Goal: Information Seeking & Learning: Learn about a topic

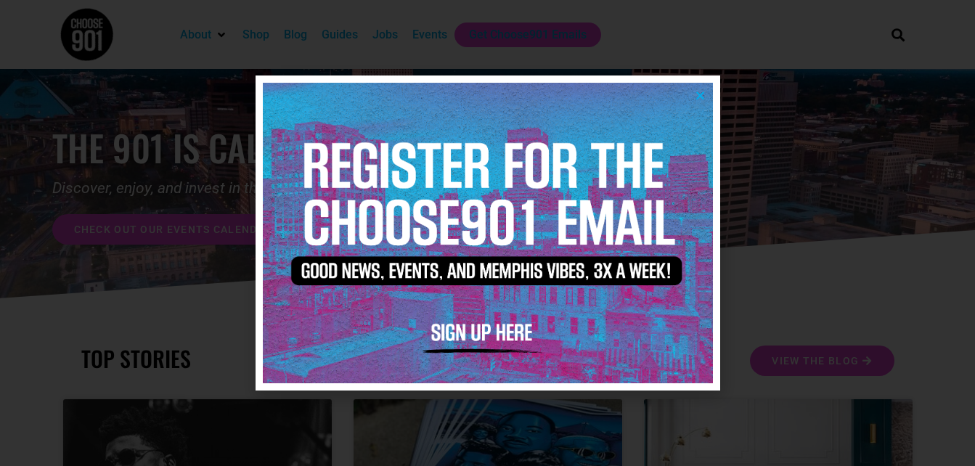
click at [704, 94] on icon "Close" at bounding box center [700, 95] width 11 height 11
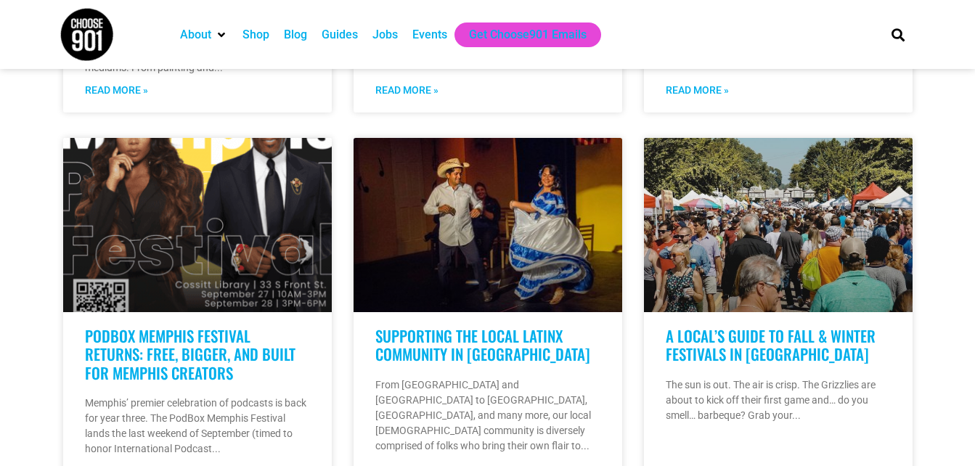
scroll to position [1029, 0]
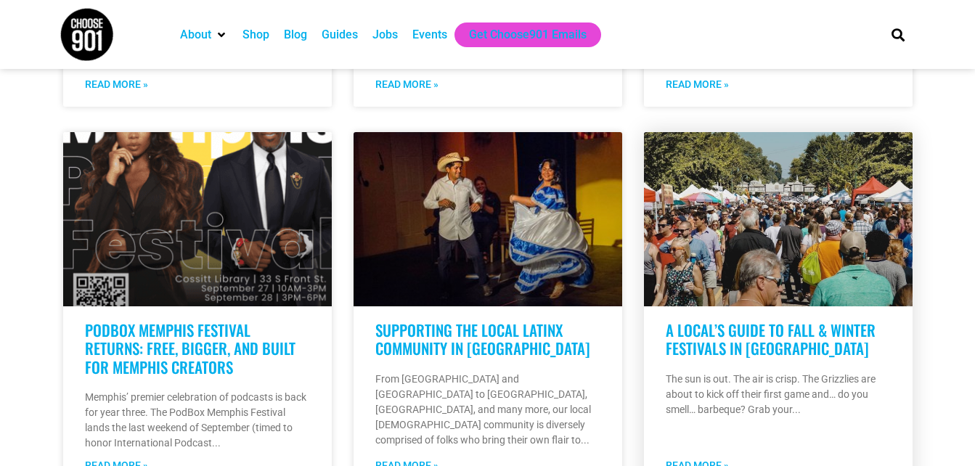
click at [762, 319] on link "A Local’s Guide to Fall & Winter Festivals in [GEOGRAPHIC_DATA]" at bounding box center [771, 339] width 210 height 41
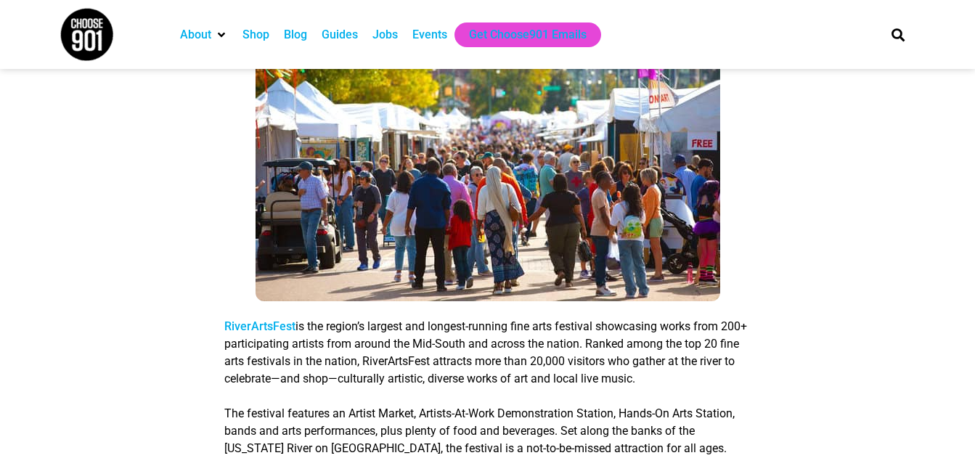
scroll to position [3918, 0]
